Goal: Information Seeking & Learning: Learn about a topic

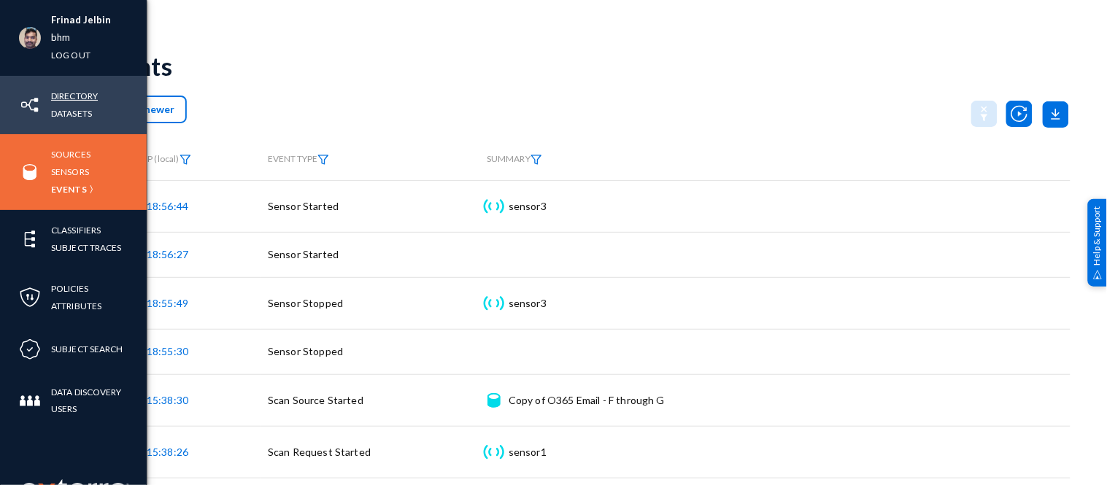
click at [66, 89] on link "Directory" at bounding box center [74, 96] width 47 height 17
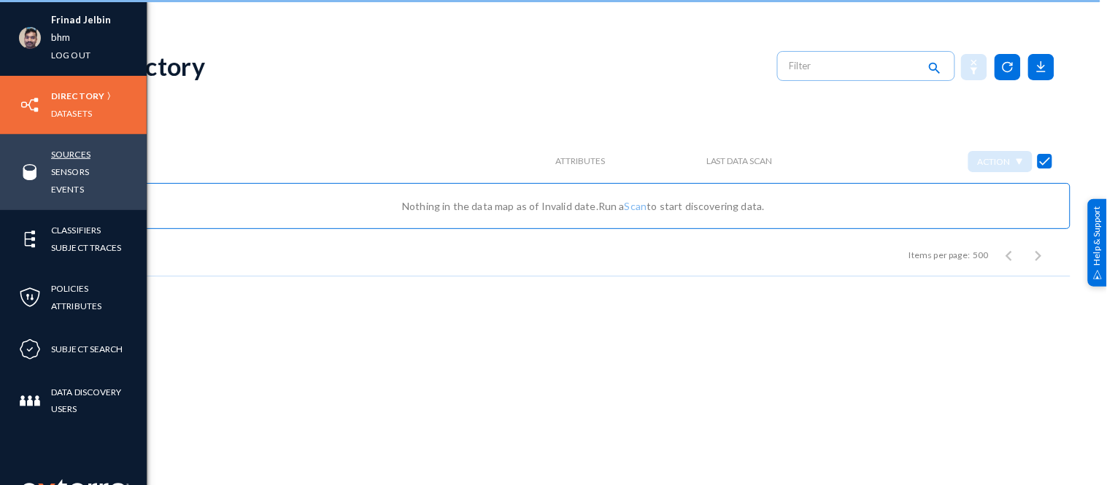
click at [74, 150] on link "Sources" at bounding box center [70, 154] width 39 height 17
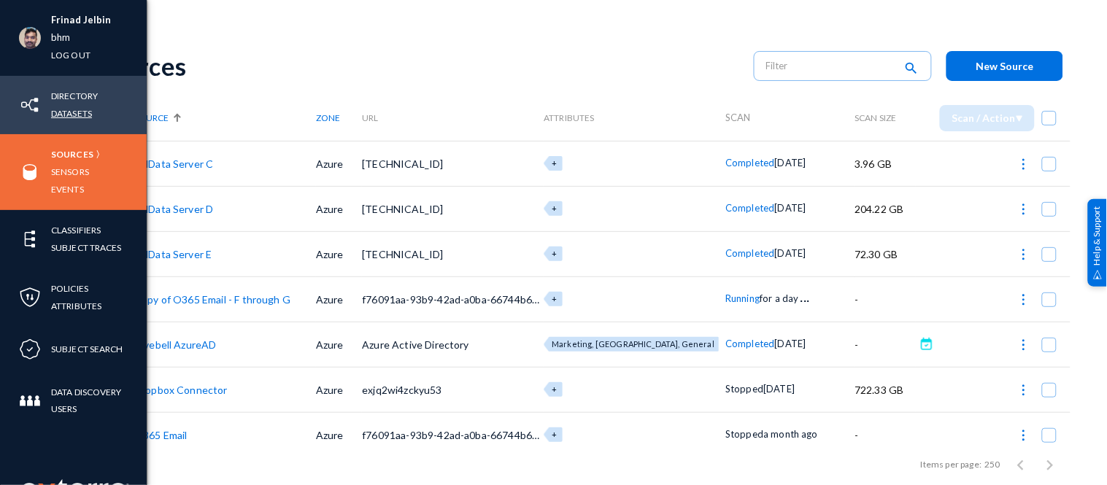
click at [69, 110] on link "Datasets" at bounding box center [71, 113] width 41 height 17
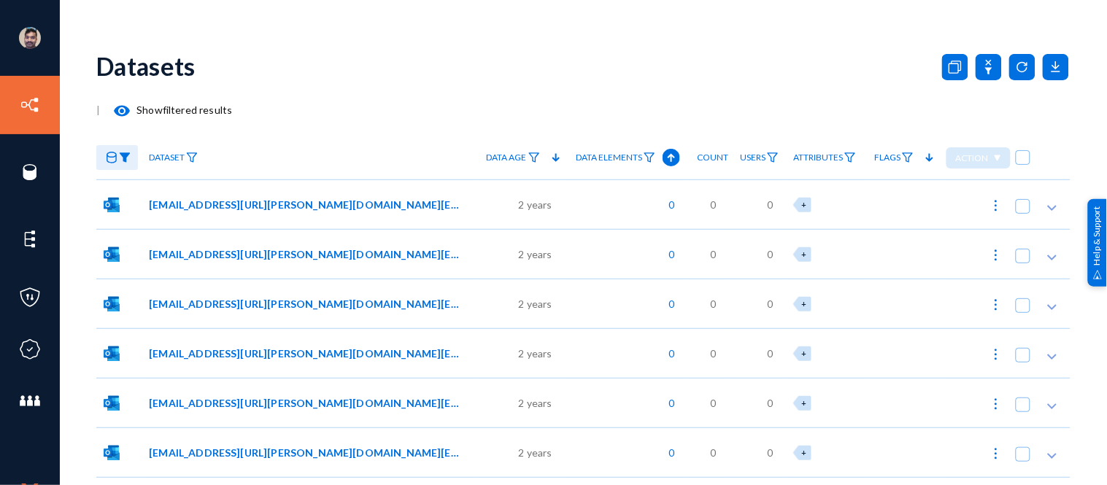
click at [124, 158] on img at bounding box center [125, 158] width 12 height 10
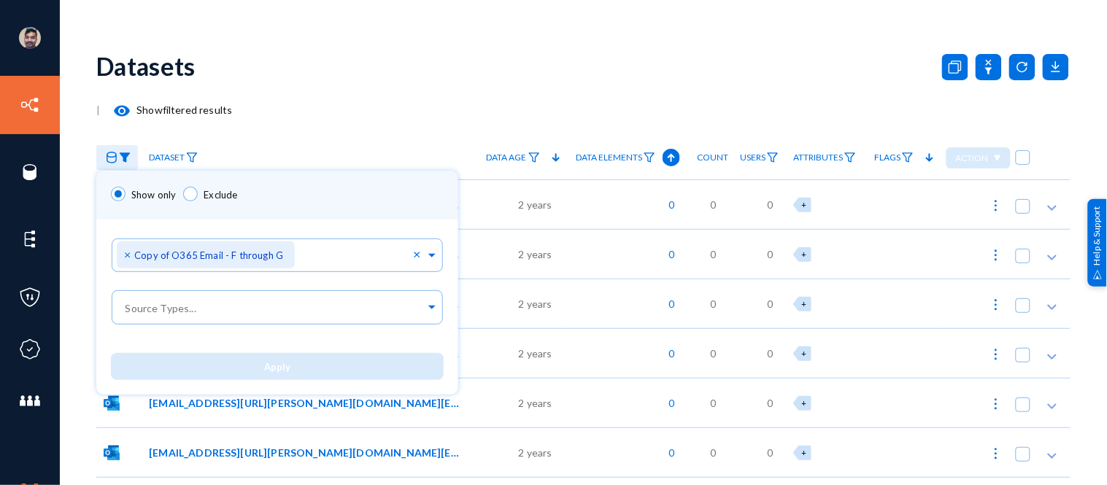
click at [292, 190] on div "Show only Exclude" at bounding box center [277, 195] width 362 height 49
click at [290, 201] on div "Show only Exclude" at bounding box center [277, 195] width 362 height 49
click at [360, 96] on div at bounding box center [553, 242] width 1107 height 485
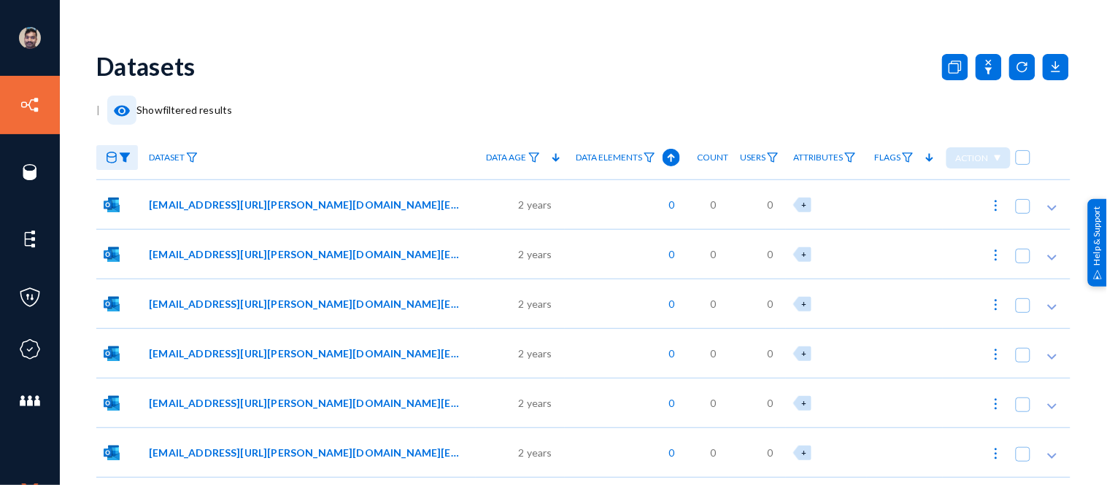
click at [120, 107] on mat-icon "visibility" at bounding box center [122, 111] width 18 height 18
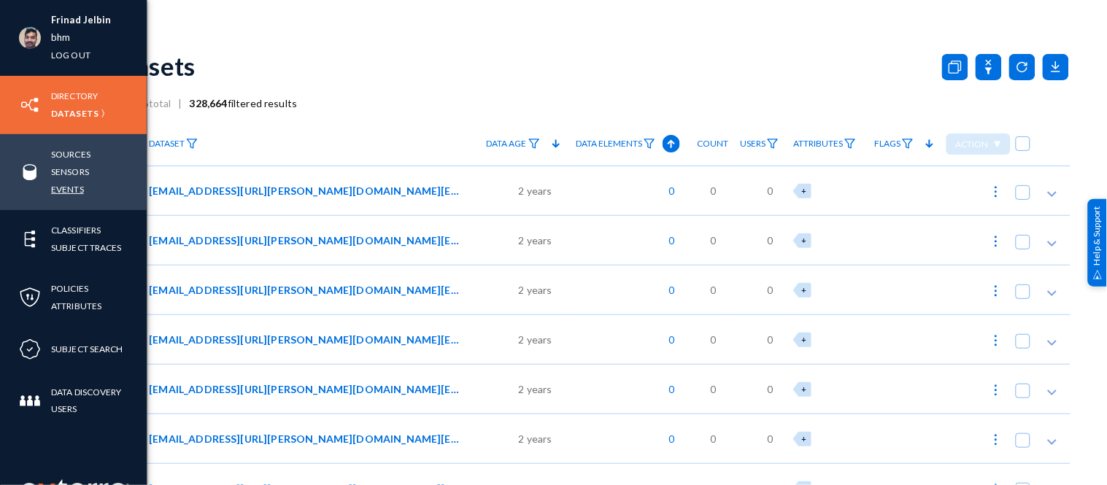
click at [72, 185] on link "Events" at bounding box center [67, 189] width 33 height 17
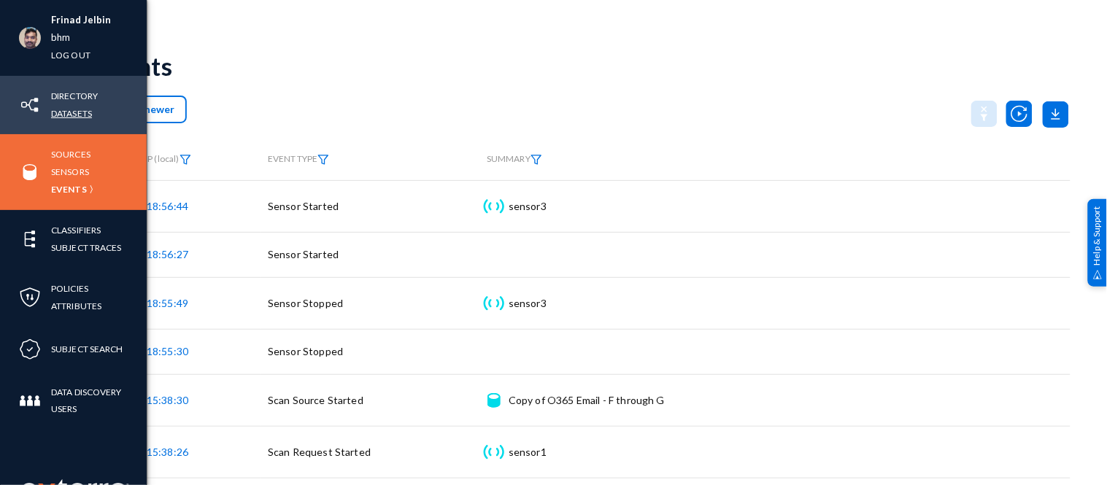
click at [70, 112] on link "Datasets" at bounding box center [71, 113] width 41 height 17
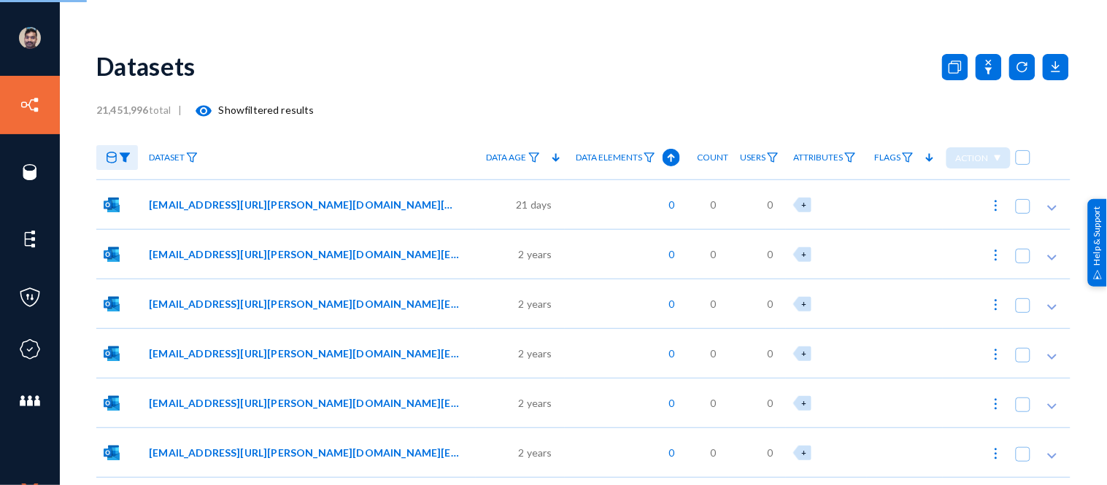
click at [207, 109] on mat-icon "visibility" at bounding box center [205, 111] width 18 height 18
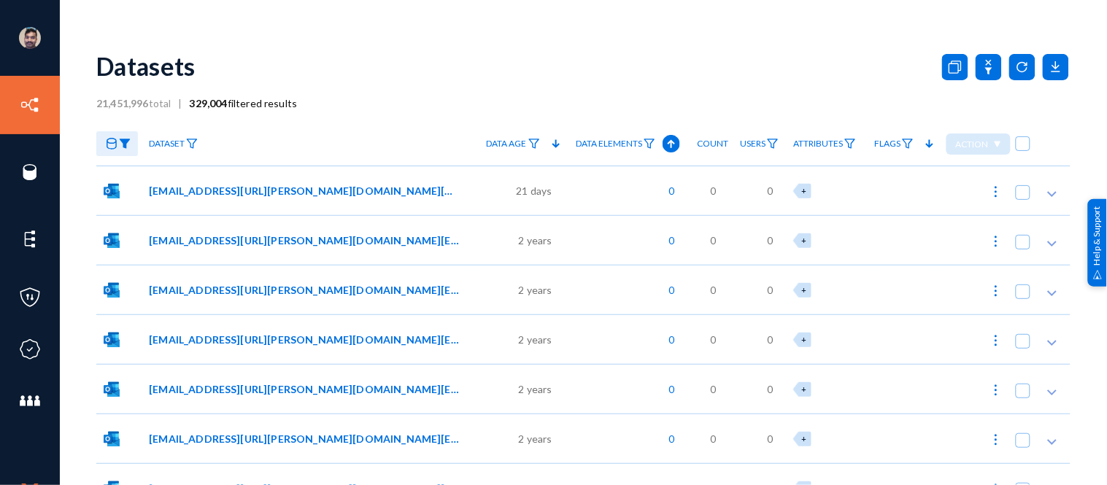
click at [526, 61] on div "Datasets" at bounding box center [583, 65] width 974 height 59
